Goal: Check status: Check status

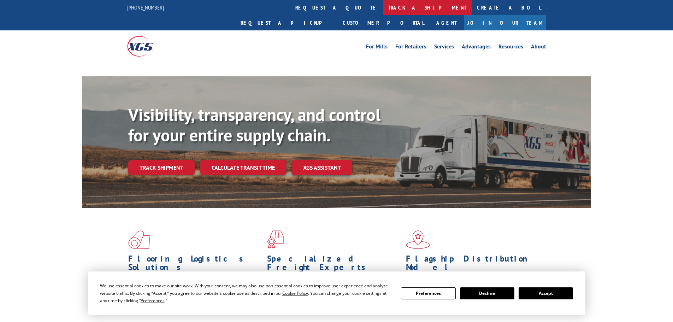
click at [383, 9] on link "track a shipment" at bounding box center [427, 7] width 89 height 15
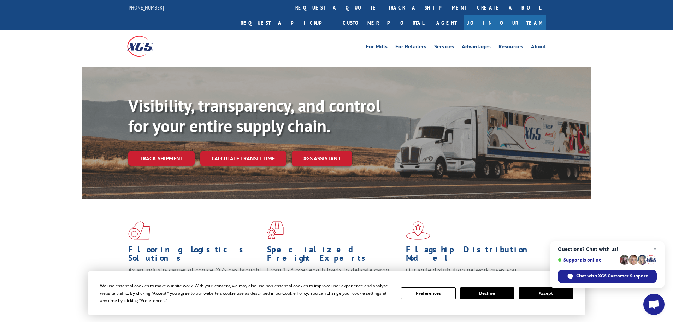
click at [540, 293] on button "Accept" at bounding box center [546, 293] width 54 height 12
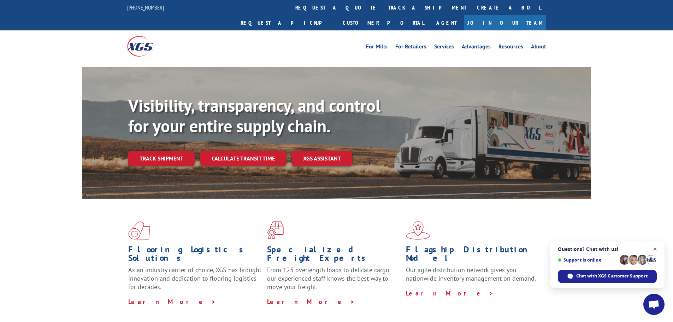
click at [658, 251] on span "Open chat" at bounding box center [655, 249] width 9 height 9
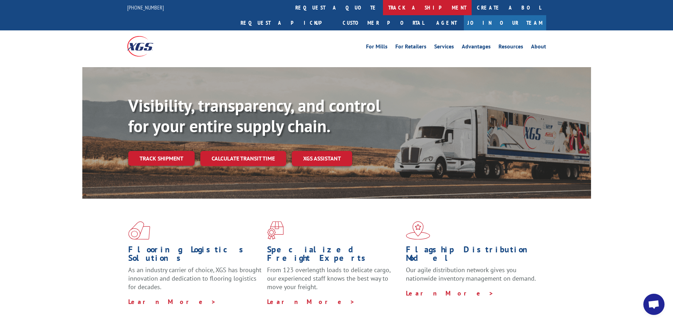
click at [383, 6] on link "track a shipment" at bounding box center [427, 7] width 89 height 15
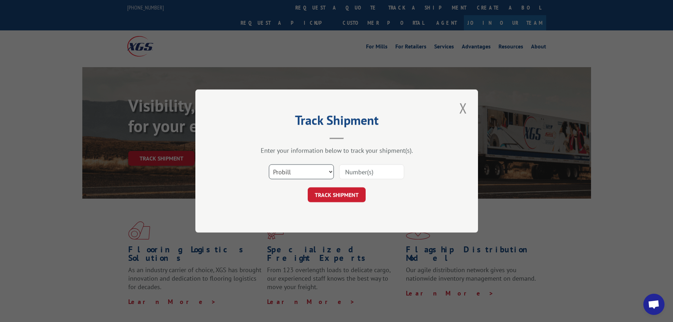
click at [311, 175] on select "Select category... Probill BOL PO" at bounding box center [301, 171] width 65 height 15
select select "po"
click at [269, 164] on select "Select category... Probill BOL PO" at bounding box center [301, 171] width 65 height 15
click at [361, 176] on input at bounding box center [371, 171] width 65 height 15
paste input "59534612"
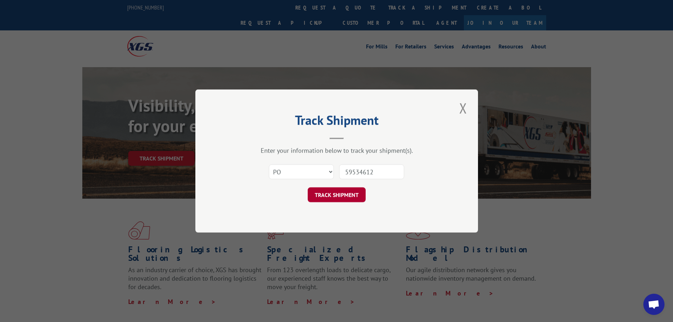
type input "59534612"
click at [342, 198] on button "TRACK SHIPMENT" at bounding box center [337, 194] width 58 height 15
